Goal: Information Seeking & Learning: Learn about a topic

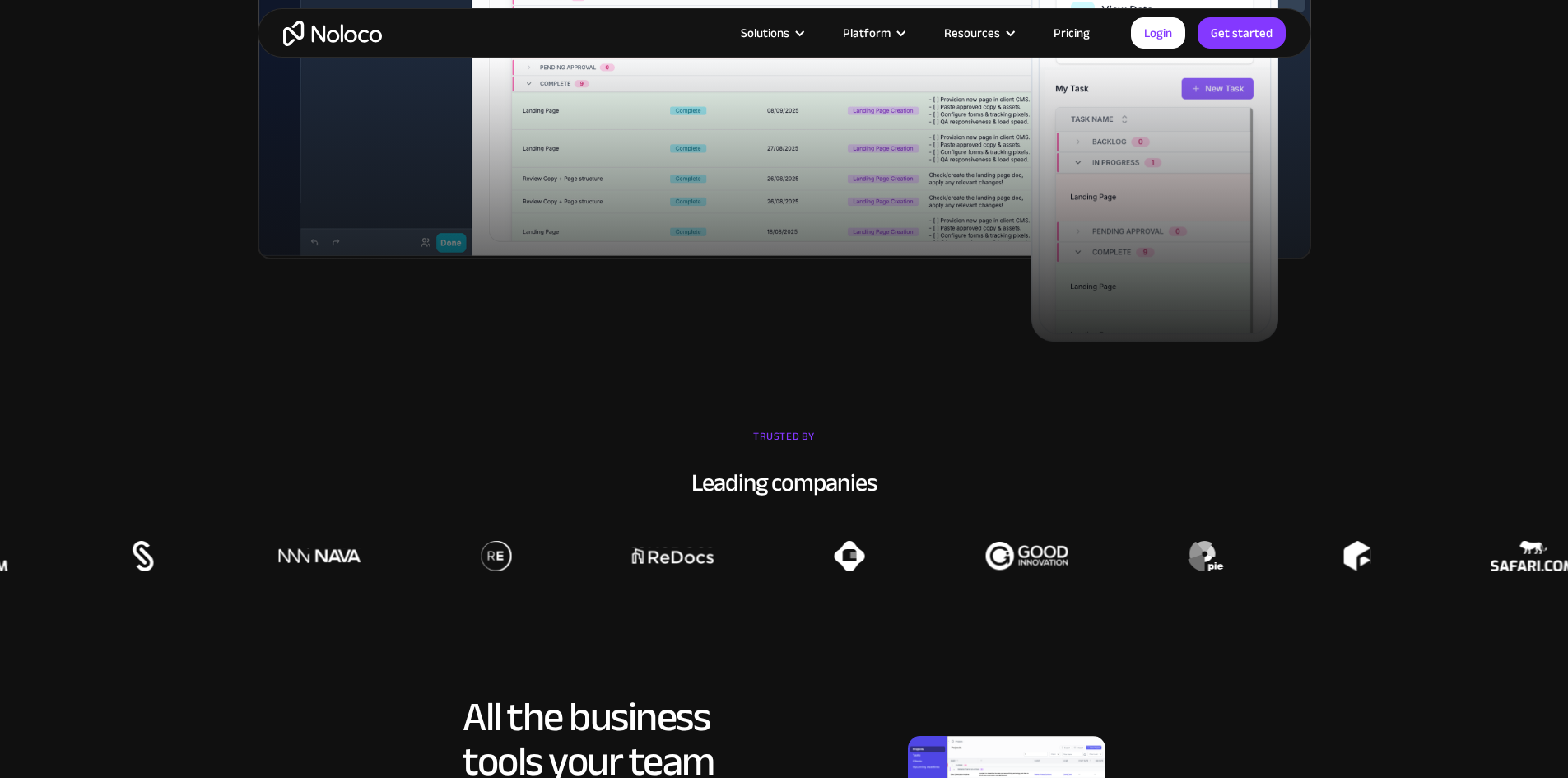
scroll to position [987, 0]
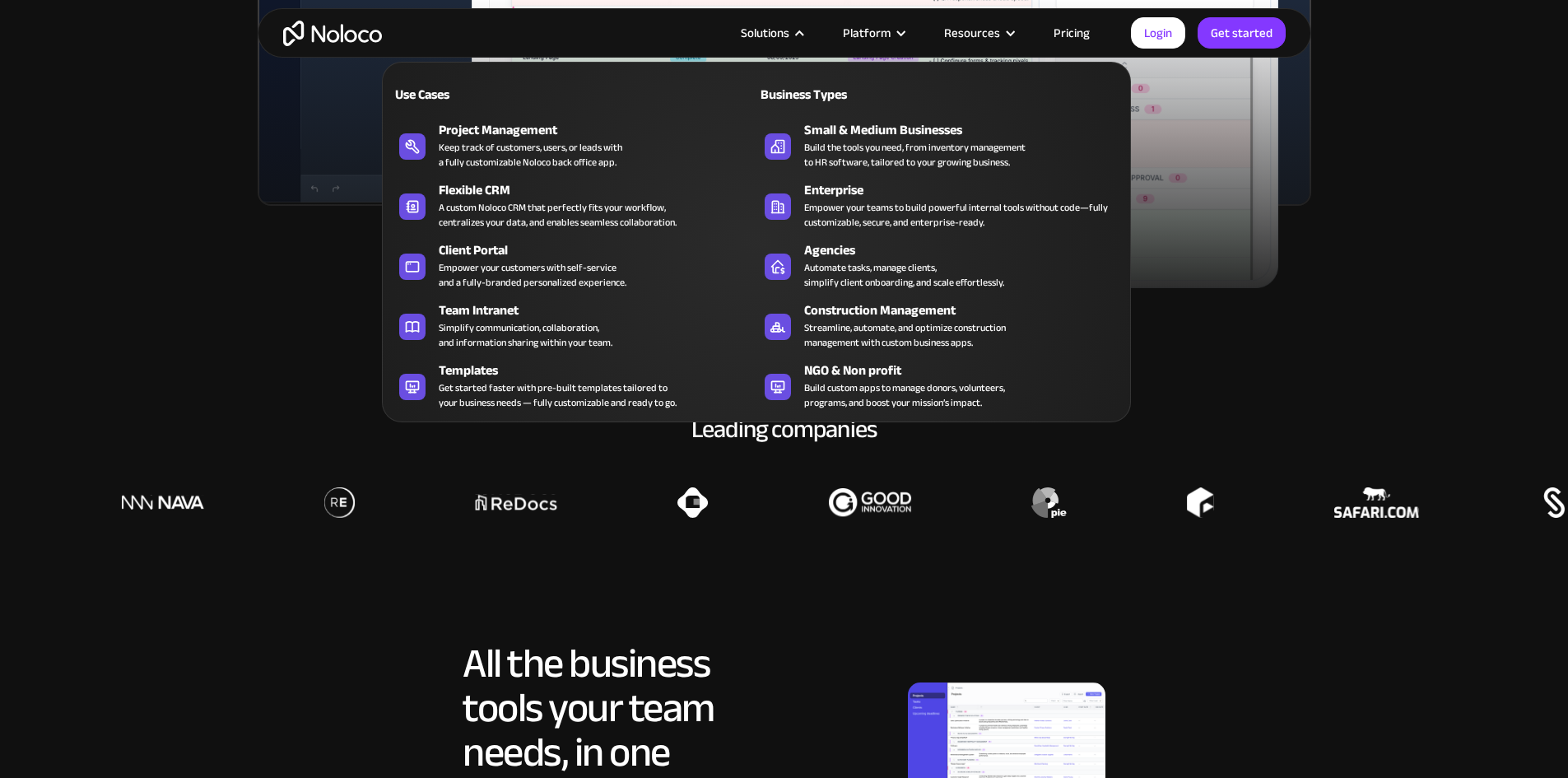
click at [789, 38] on div "Solutions" at bounding box center [764, 32] width 49 height 21
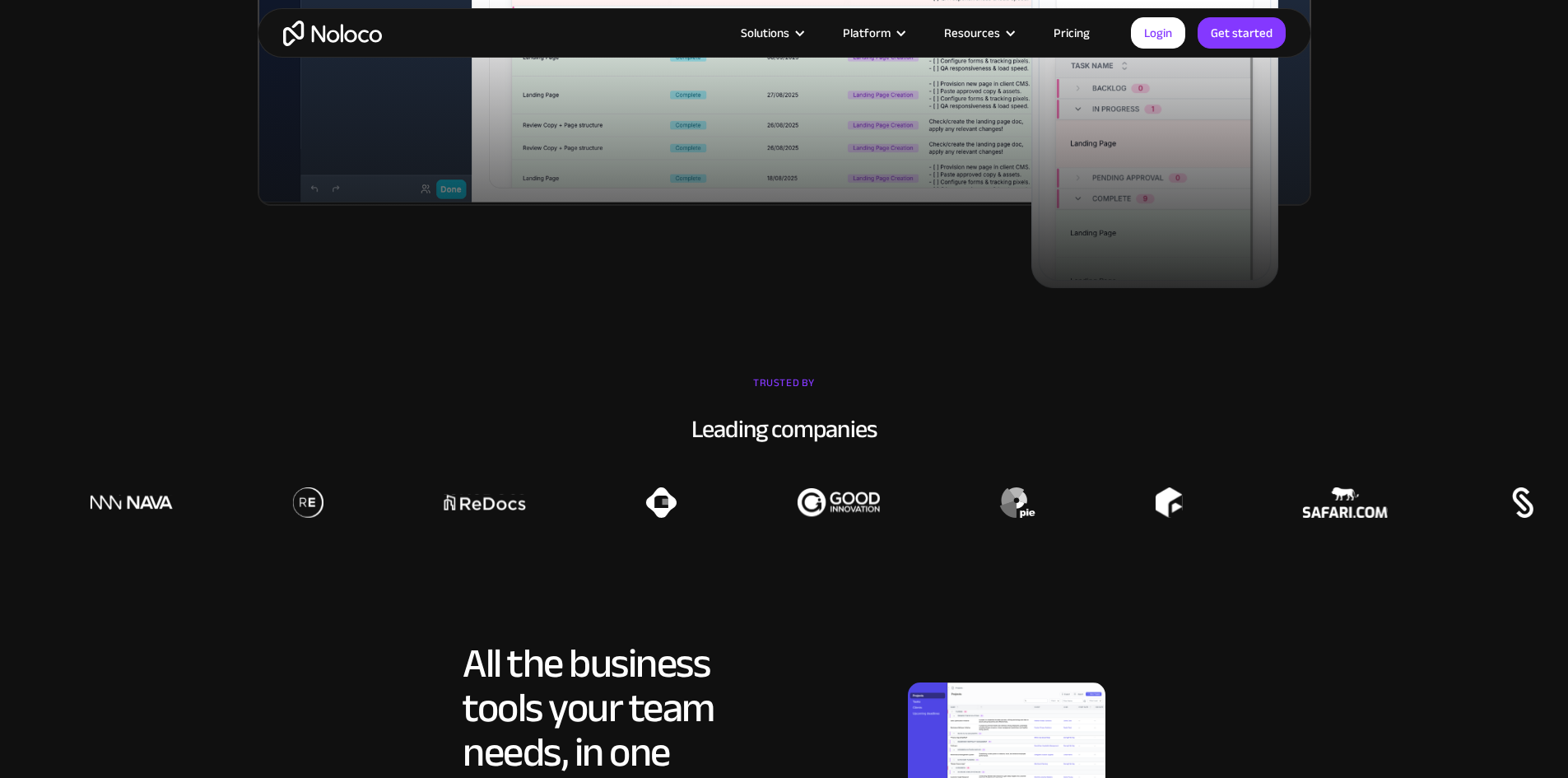
click at [789, 38] on div "Solutions" at bounding box center [764, 32] width 49 height 21
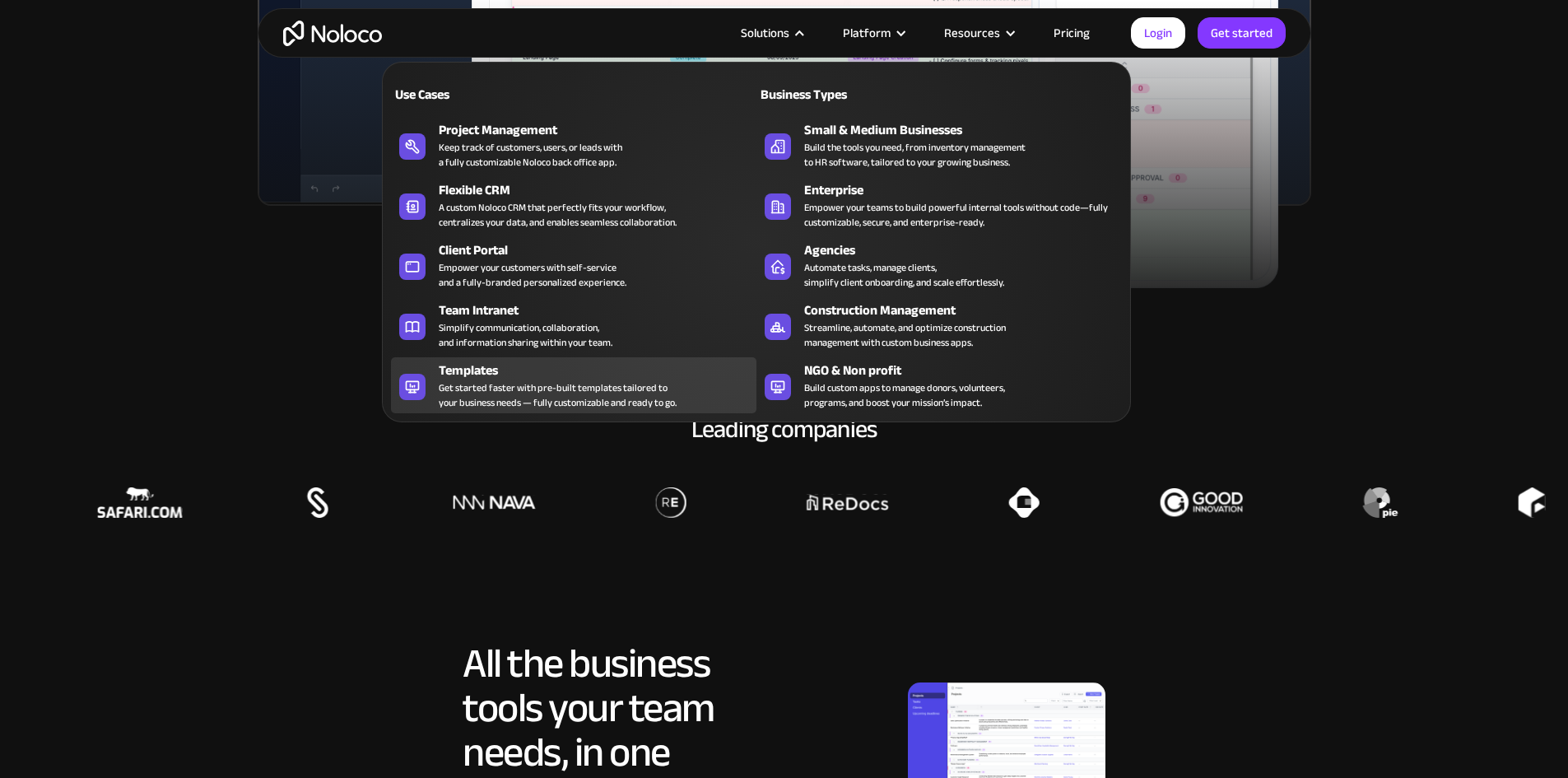
click at [528, 395] on div "Get started faster with pre-built templates tailored to your business needs — f…" at bounding box center [557, 395] width 238 height 30
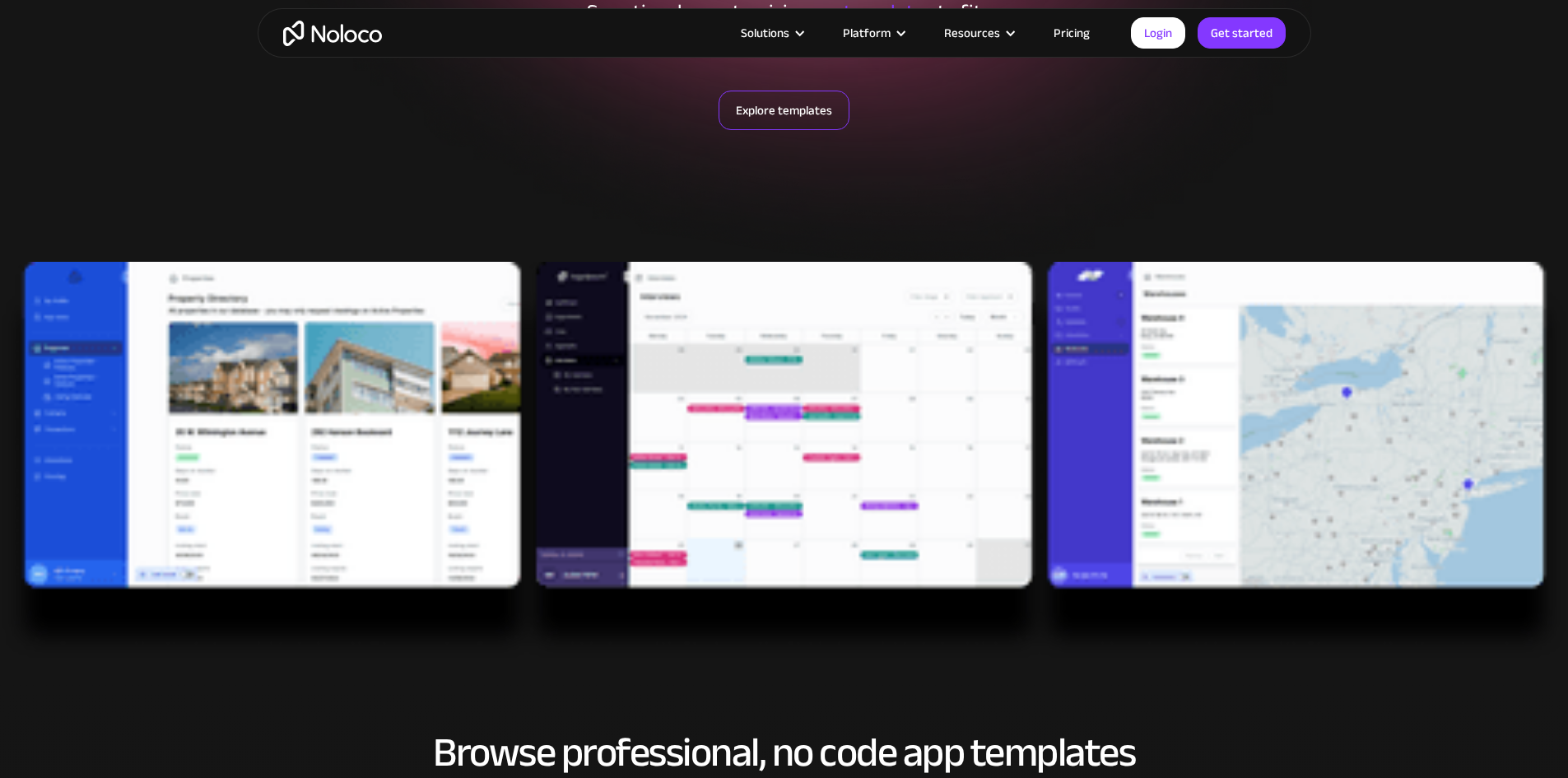
click at [818, 105] on link "Explore templates" at bounding box center [784, 110] width 131 height 39
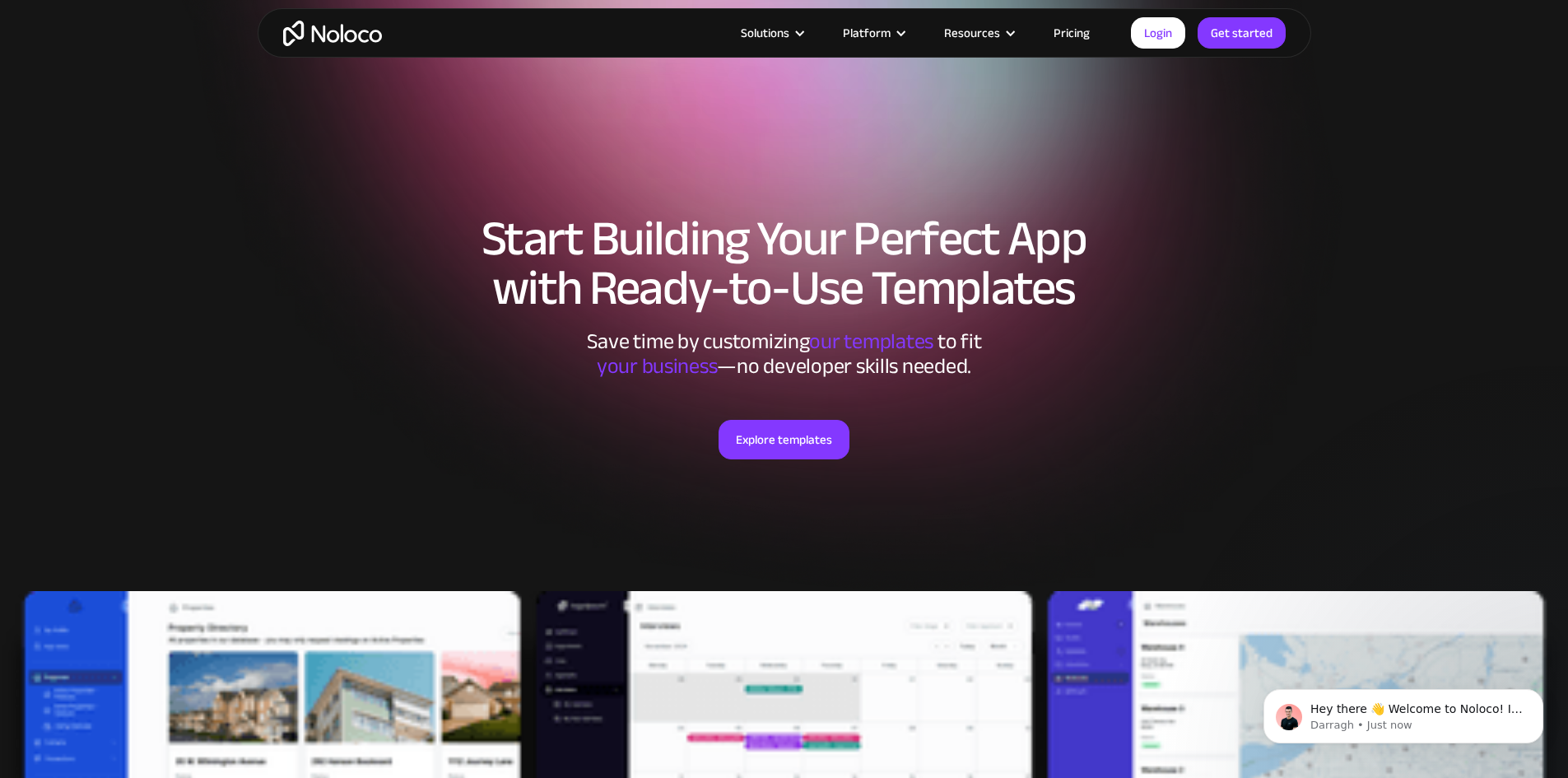
scroll to position [82, 0]
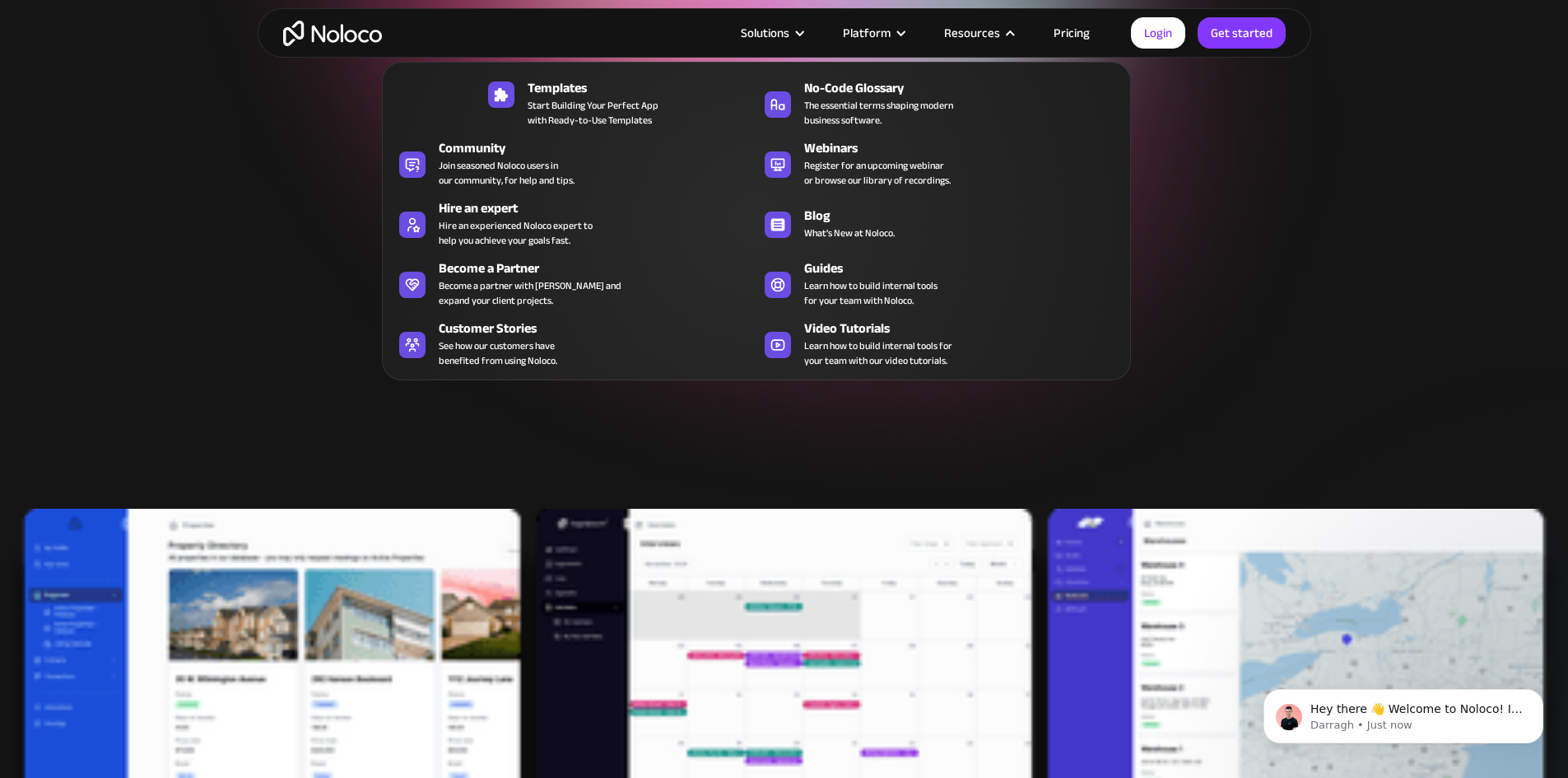
click at [988, 32] on div "Resources" at bounding box center [972, 32] width 56 height 21
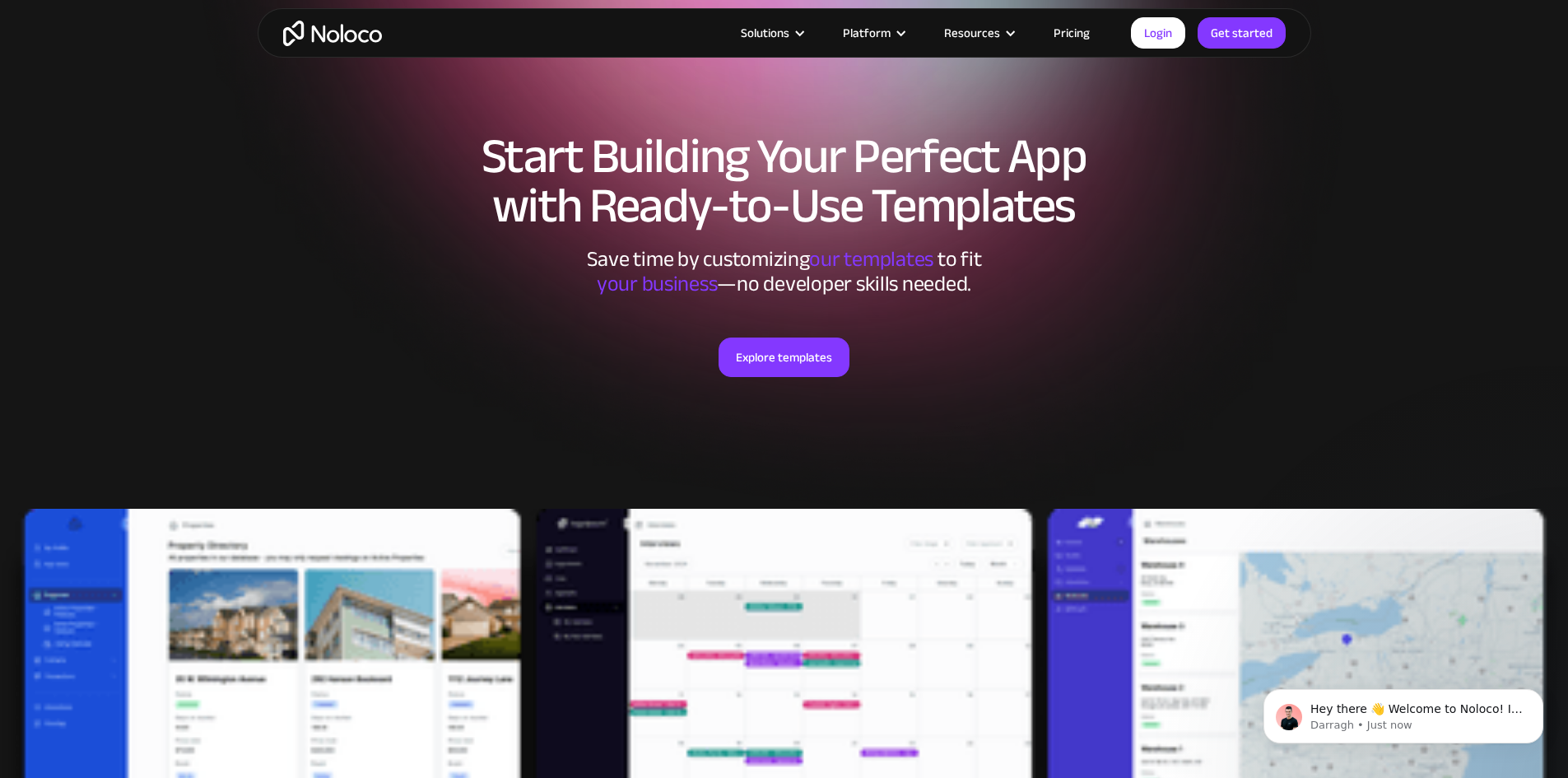
click at [988, 32] on div "Resources" at bounding box center [972, 32] width 56 height 21
